Goal: Information Seeking & Learning: Understand process/instructions

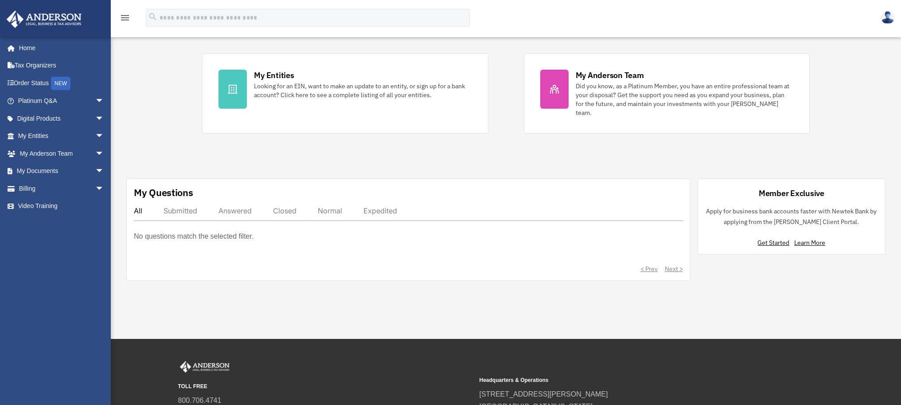
scroll to position [253, 0]
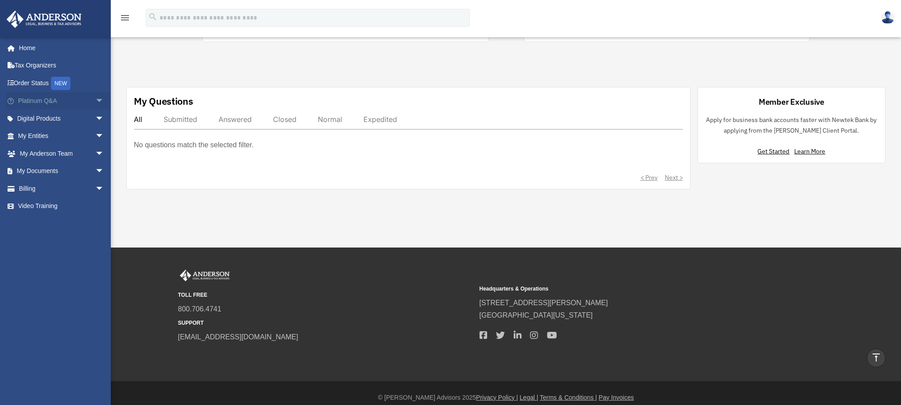
click at [64, 104] on link "Platinum Q&A arrow_drop_down" at bounding box center [61, 101] width 111 height 18
click at [99, 117] on span "arrow_drop_down" at bounding box center [104, 118] width 18 height 18
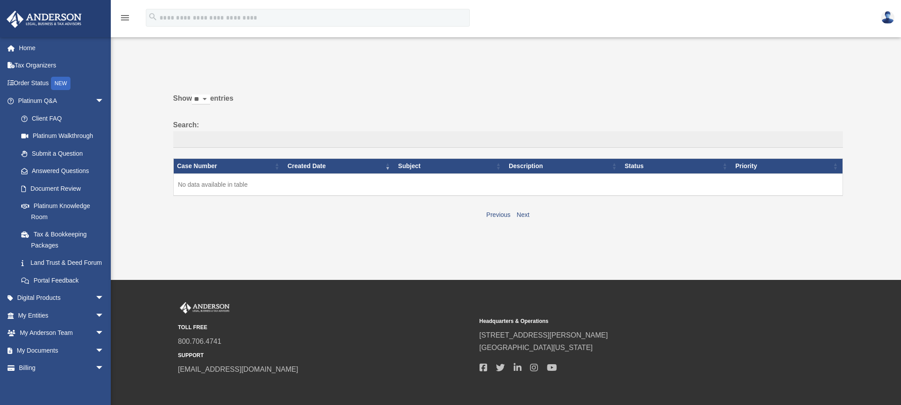
click at [54, 18] on img at bounding box center [44, 19] width 80 height 17
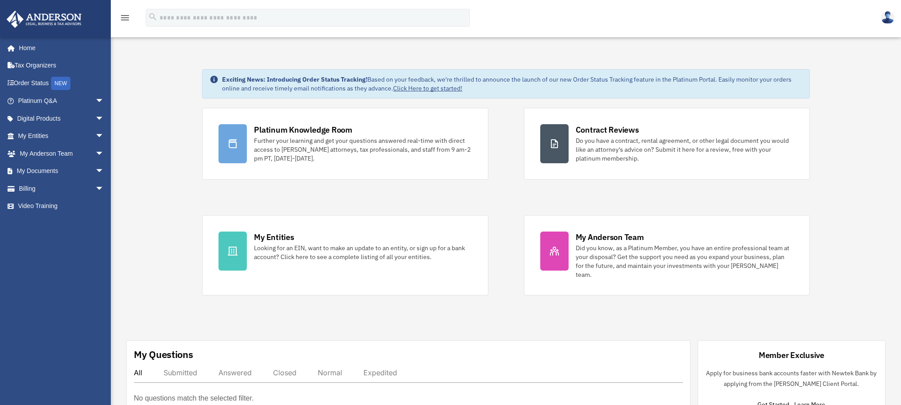
click at [131, 21] on div "menu" at bounding box center [125, 18] width 28 height 23
click at [126, 18] on icon "menu" at bounding box center [125, 17] width 11 height 11
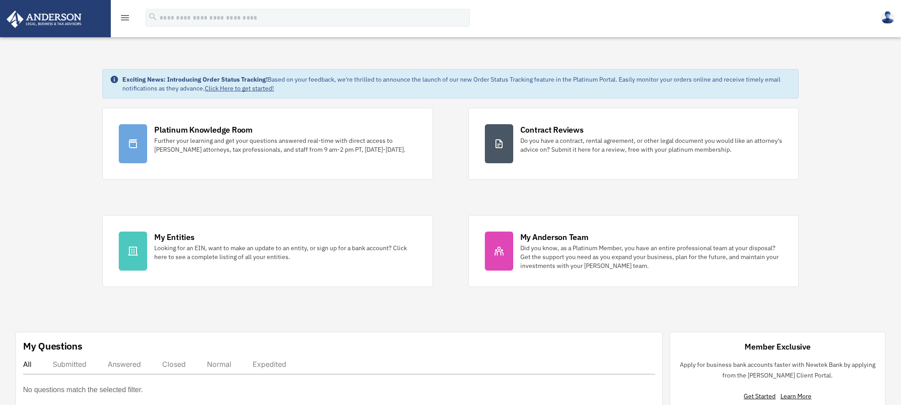
click at [126, 18] on icon "menu" at bounding box center [125, 17] width 11 height 11
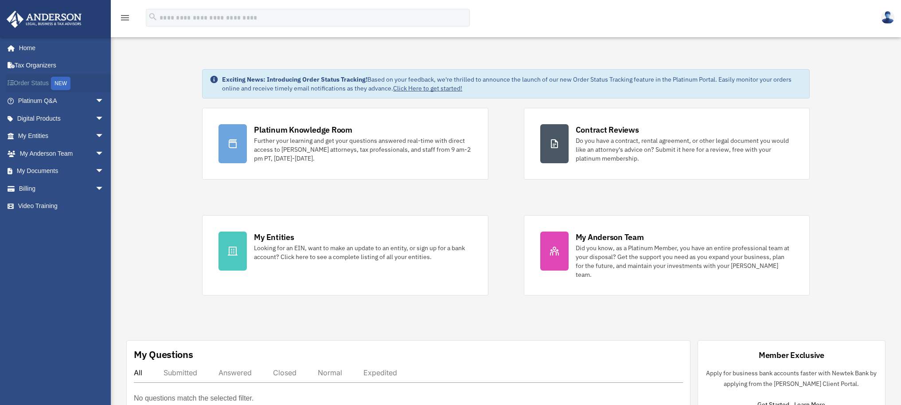
click at [42, 84] on link "Order Status NEW" at bounding box center [61, 83] width 111 height 18
click at [135, 18] on div "menu" at bounding box center [125, 18] width 28 height 23
click at [120, 17] on icon "menu" at bounding box center [125, 17] width 11 height 11
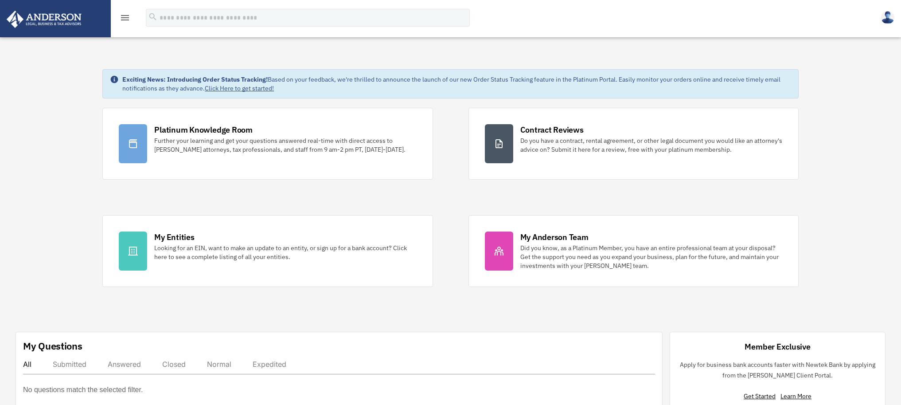
click at [120, 17] on icon "menu" at bounding box center [125, 17] width 11 height 11
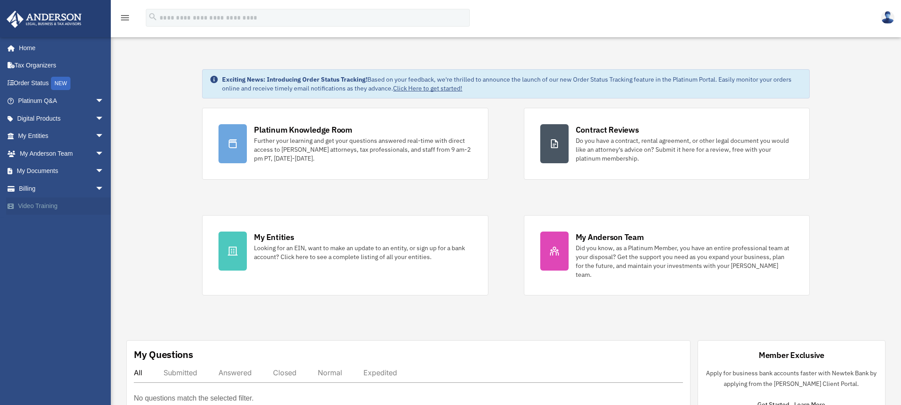
click at [47, 210] on link "Video Training" at bounding box center [61, 206] width 111 height 18
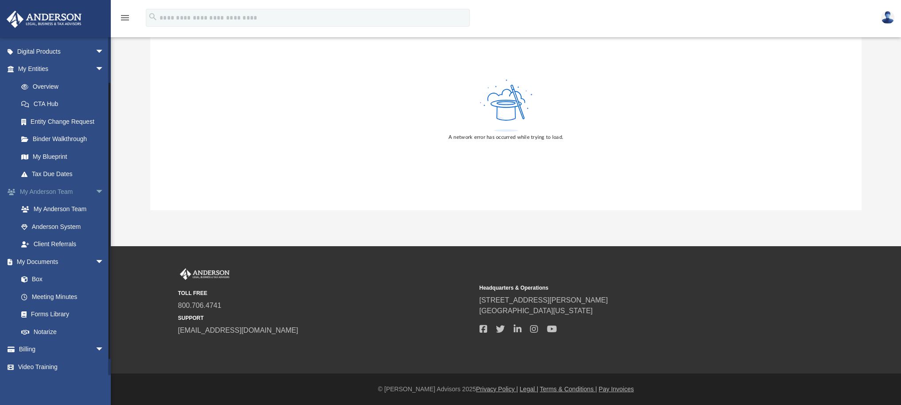
scroll to position [69, 0]
click at [51, 366] on link "Video Training" at bounding box center [61, 364] width 111 height 18
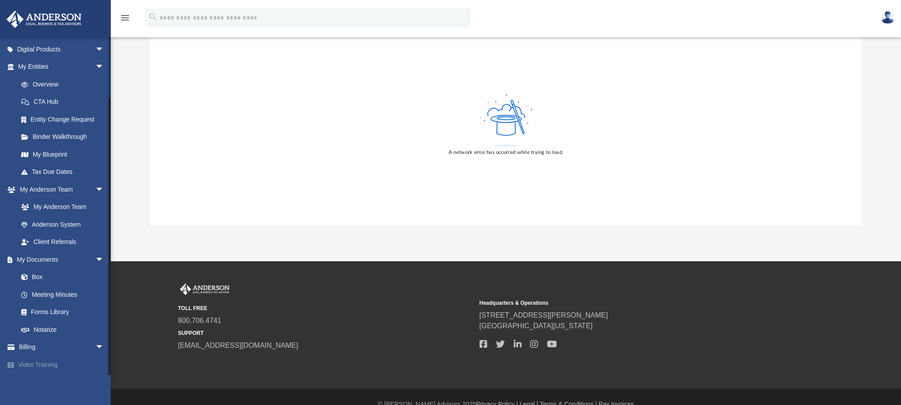
scroll to position [67, 0]
click at [51, 362] on link "Video Training" at bounding box center [61, 366] width 111 height 18
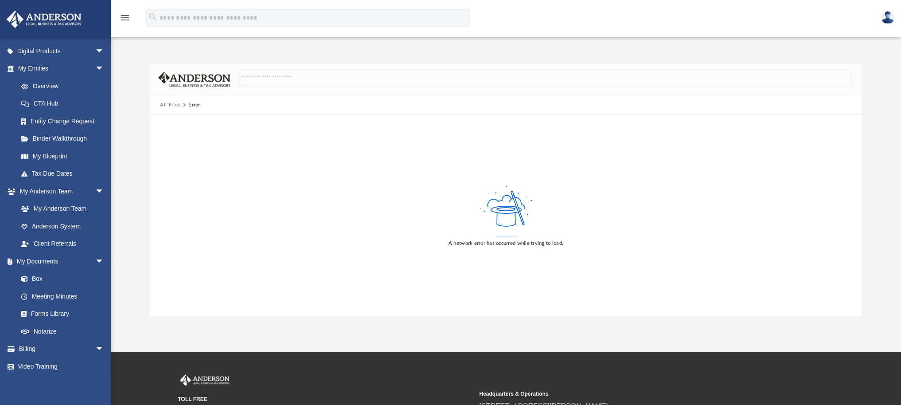
scroll to position [0, 0]
click at [171, 106] on button "All Files" at bounding box center [170, 105] width 20 height 8
click at [29, 281] on span at bounding box center [29, 279] width 6 height 6
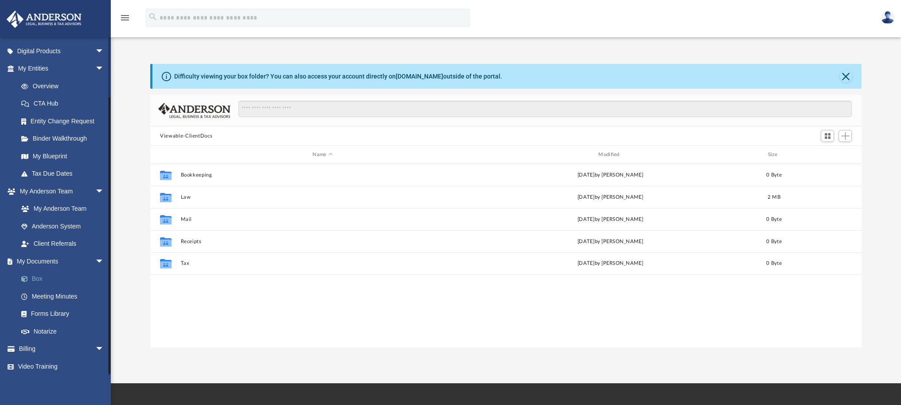
scroll to position [195, 705]
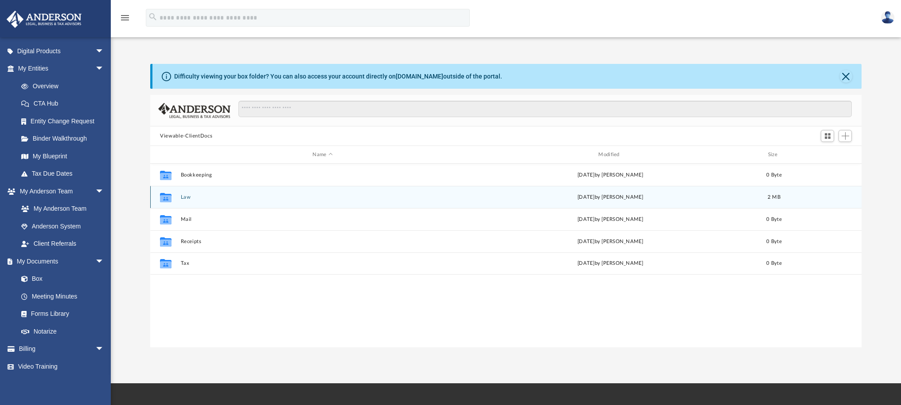
click at [189, 199] on button "Law" at bounding box center [323, 197] width 284 height 6
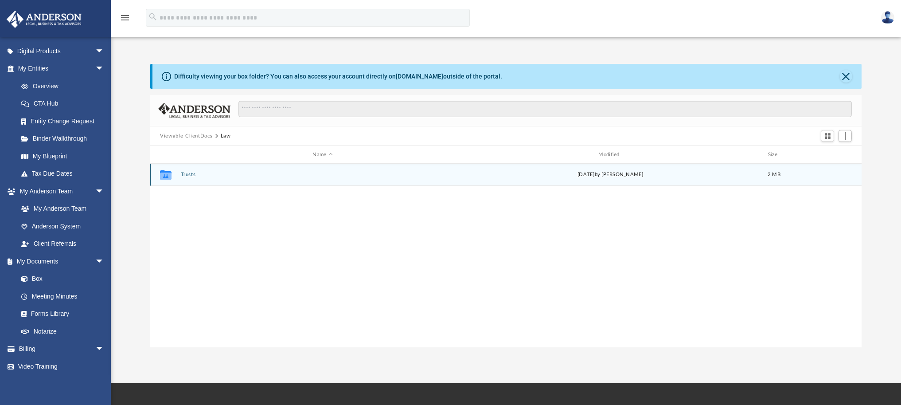
click at [190, 178] on div "Collaborated Folder Trusts today by Jacob Susalla 2 MB" at bounding box center [505, 175] width 711 height 22
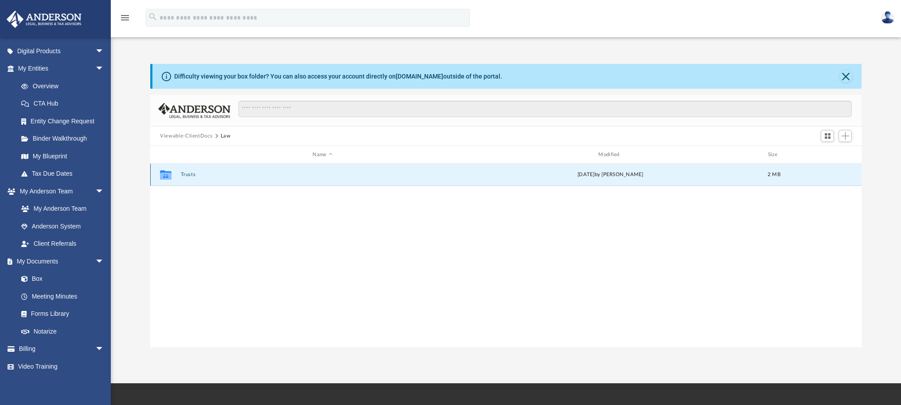
click at [190, 176] on button "Trusts" at bounding box center [323, 175] width 284 height 6
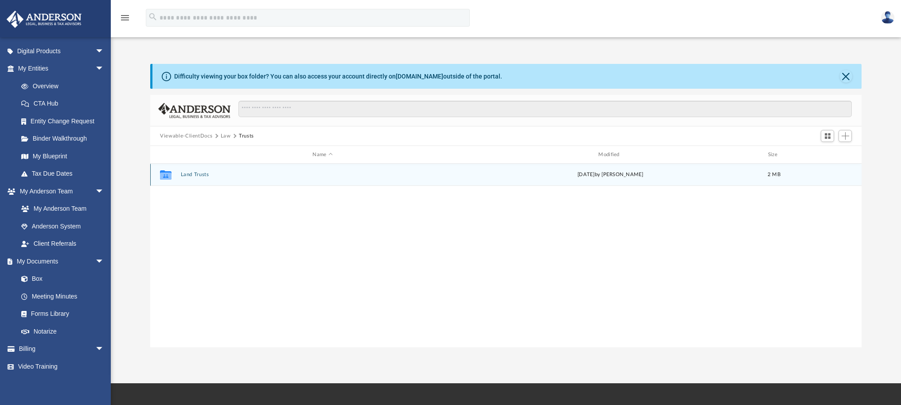
click at [190, 176] on button "Land Trusts" at bounding box center [323, 175] width 284 height 6
click at [192, 176] on button "139 Murry Trust" at bounding box center [323, 175] width 284 height 6
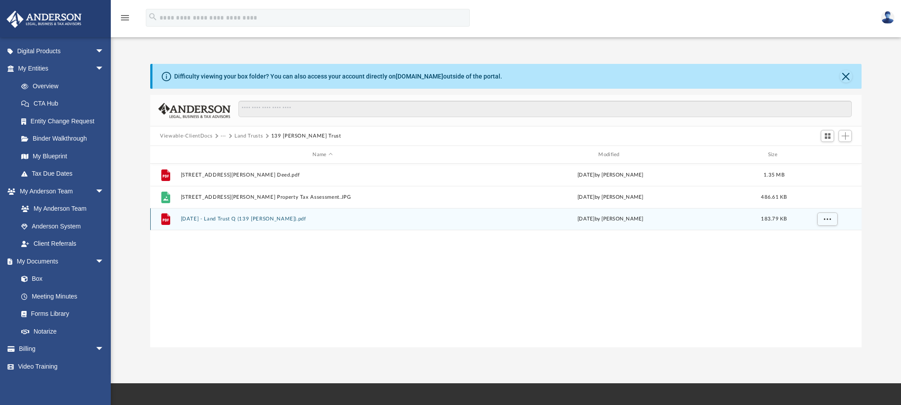
click at [223, 223] on div "File 2025.08.20 - Land Trust Q (139 Murry).pdf today by Jacob Susalla 183.79 KB" at bounding box center [505, 219] width 711 height 22
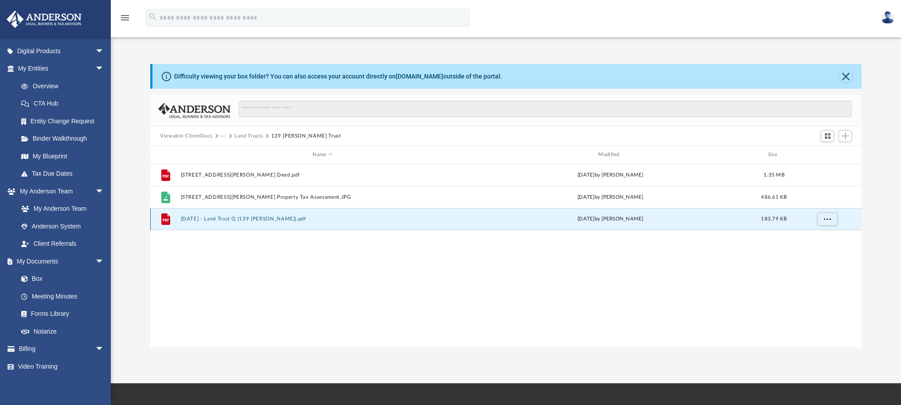
click at [222, 220] on button "2025.08.20 - Land Trust Q (139 Murry).pdf" at bounding box center [323, 219] width 284 height 6
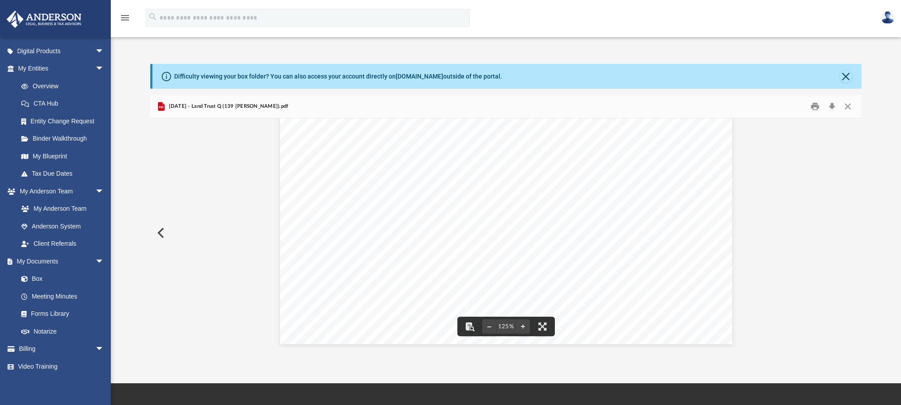
scroll to position [366, 0]
click at [164, 230] on button "Preview" at bounding box center [160, 232] width 20 height 25
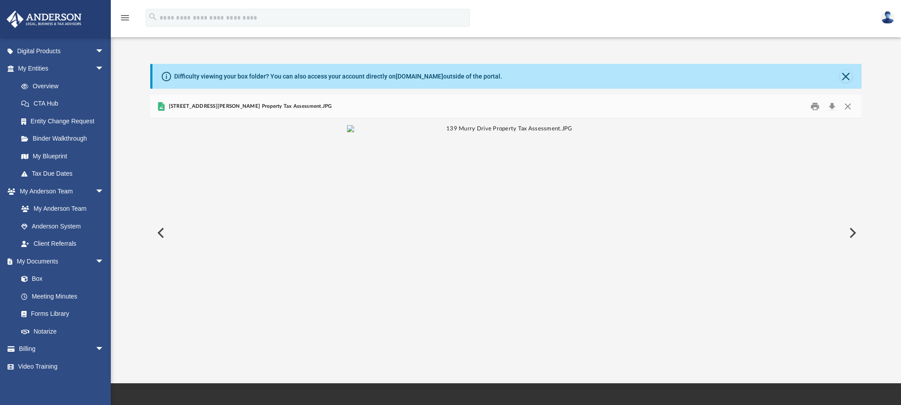
click at [164, 237] on button "Preview" at bounding box center [160, 232] width 20 height 25
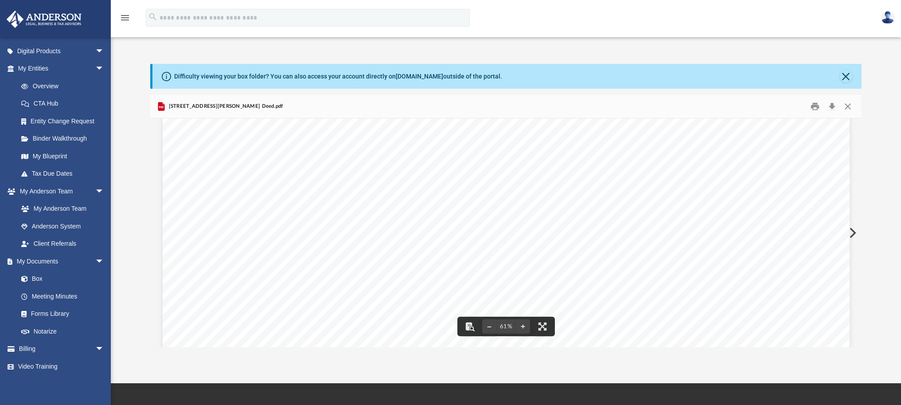
scroll to position [485, 0]
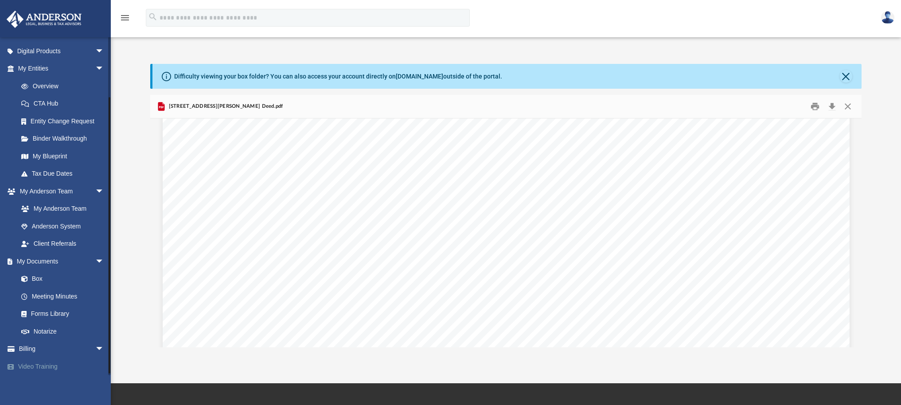
click at [38, 369] on link "Video Training" at bounding box center [61, 366] width 111 height 18
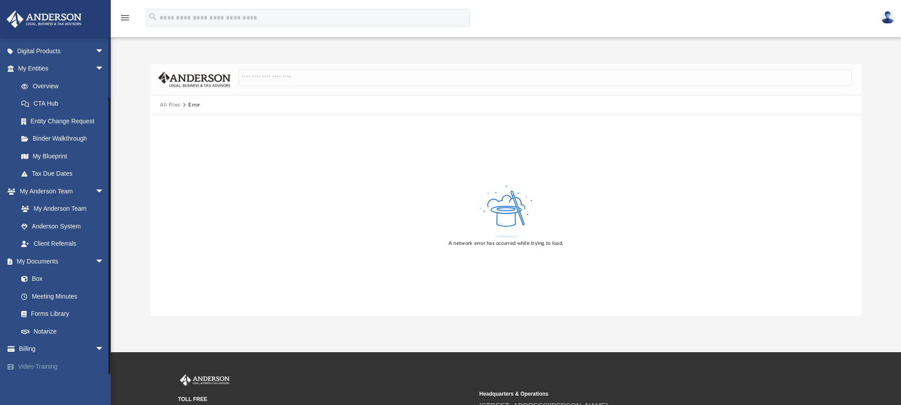
click at [38, 369] on link "Video Training" at bounding box center [61, 366] width 111 height 18
click at [179, 105] on button "All Files" at bounding box center [170, 105] width 20 height 8
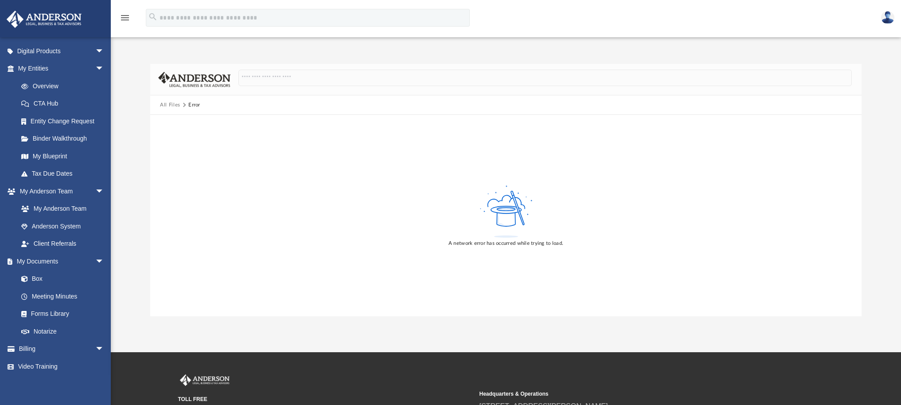
click at [179, 105] on button "All Files" at bounding box center [170, 105] width 20 height 8
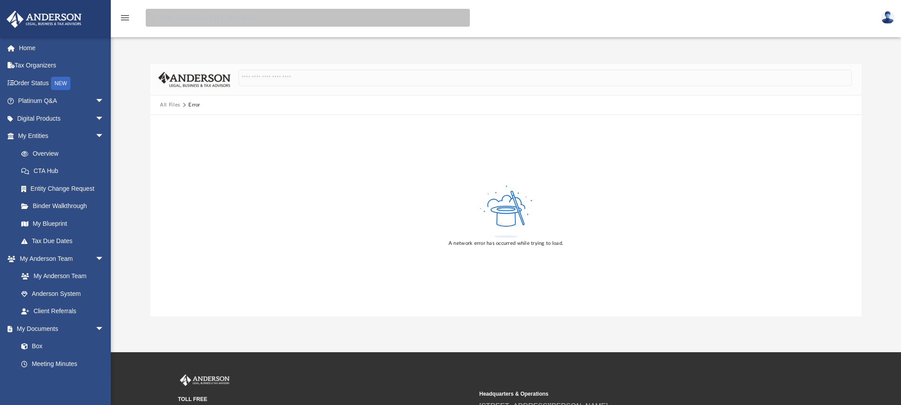
click at [217, 10] on input "search" at bounding box center [308, 18] width 324 height 18
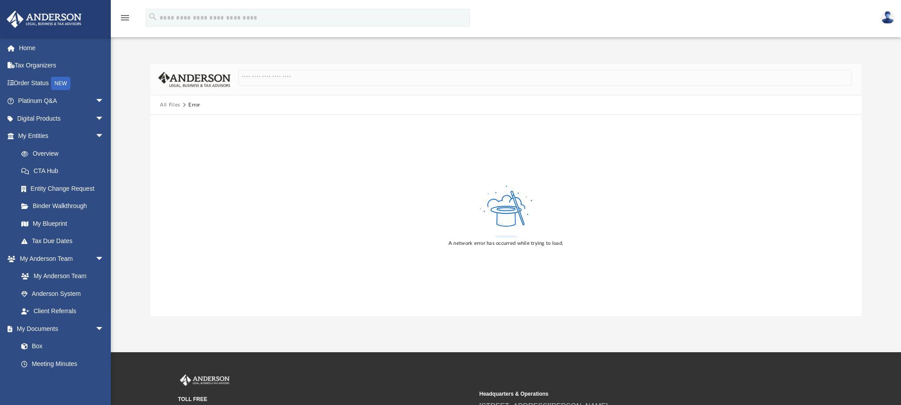
click at [133, 17] on div "menu" at bounding box center [125, 18] width 28 height 23
click at [127, 16] on icon "menu" at bounding box center [125, 17] width 11 height 11
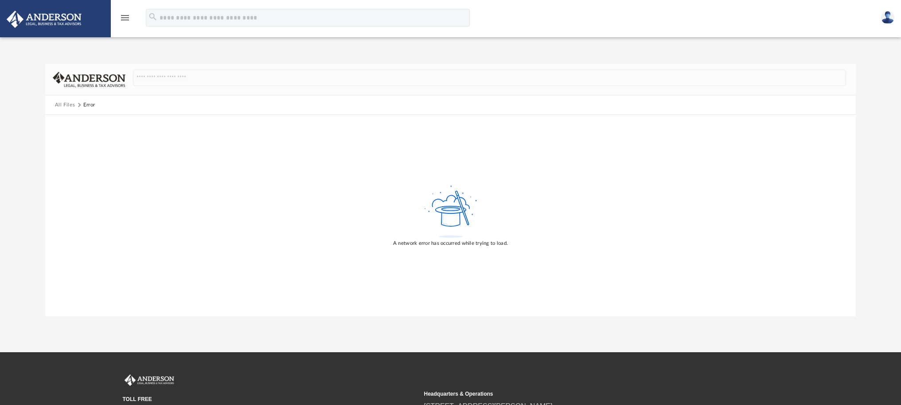
click at [127, 16] on icon "menu" at bounding box center [125, 17] width 11 height 11
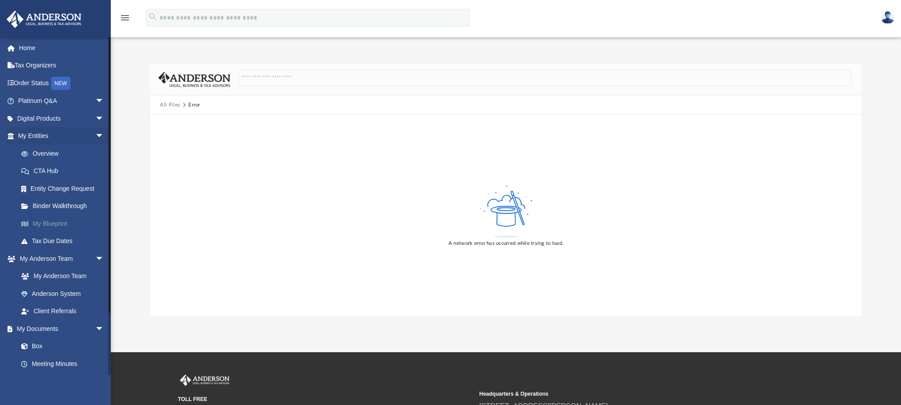
click at [59, 225] on link "My Blueprint" at bounding box center [64, 224] width 105 height 18
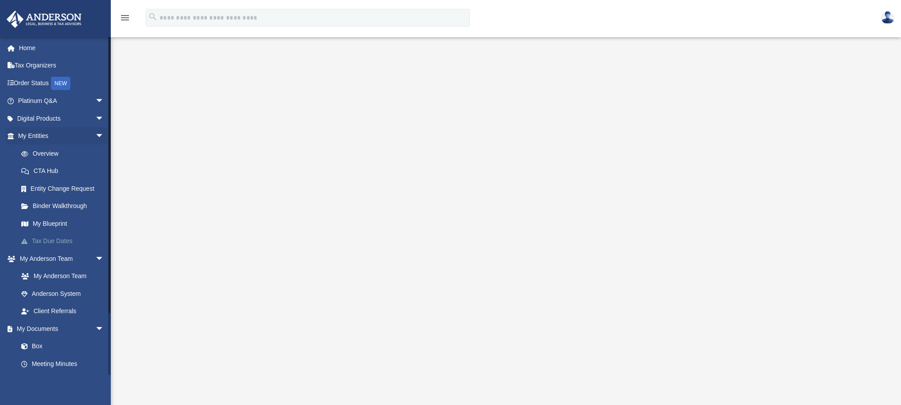
click at [50, 246] on link "Tax Due Dates" at bounding box center [64, 241] width 105 height 18
click at [58, 203] on link "Binder Walkthrough" at bounding box center [64, 206] width 105 height 18
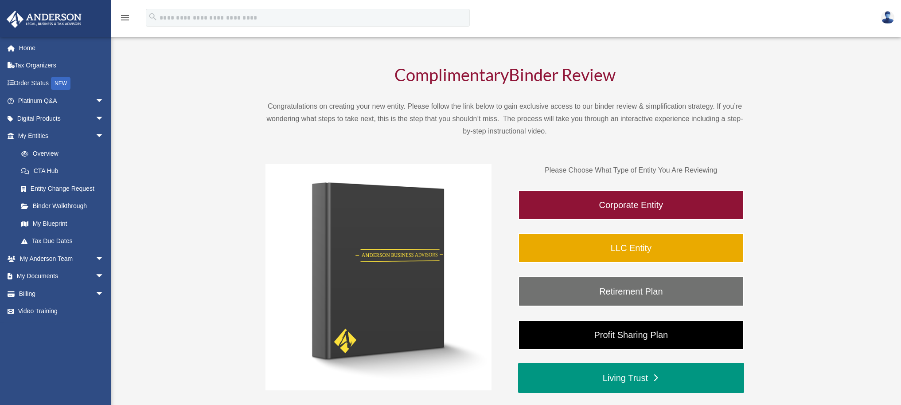
scroll to position [48, 0]
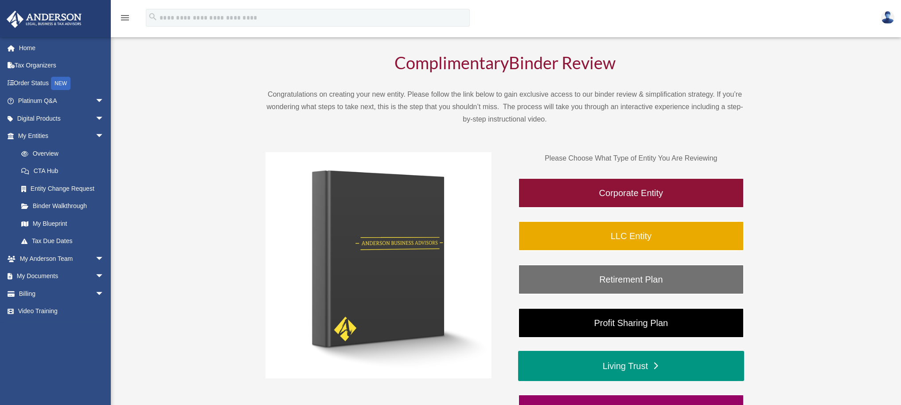
click at [666, 362] on link "Living Trust" at bounding box center [631, 366] width 226 height 30
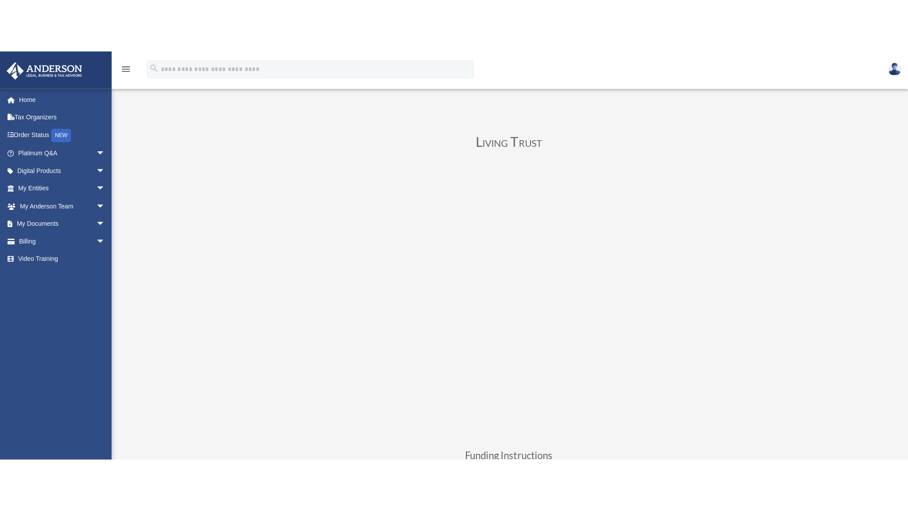
scroll to position [20, 0]
